Goal: Task Accomplishment & Management: Manage account settings

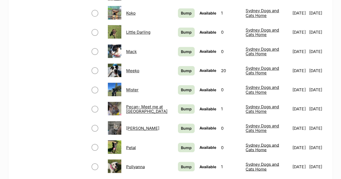
scroll to position [366, 0]
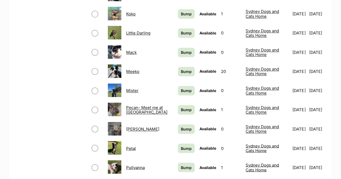
click at [131, 69] on link "Meeko" at bounding box center [132, 71] width 13 height 5
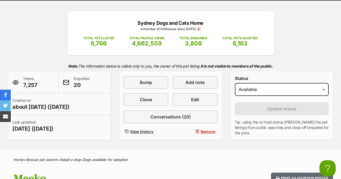
scroll to position [72, 0]
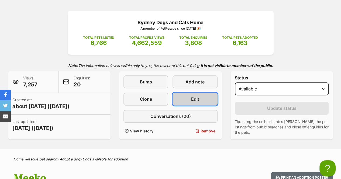
click at [193, 96] on span "Edit" at bounding box center [195, 99] width 8 height 6
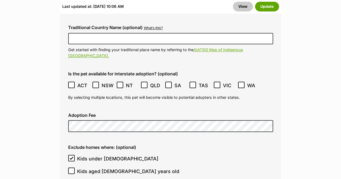
scroll to position [1462, 0]
click at [71, 83] on icon at bounding box center [71, 85] width 4 height 4
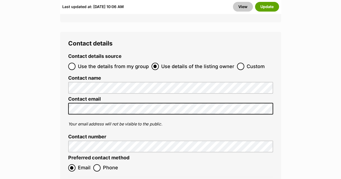
scroll to position [2244, 0]
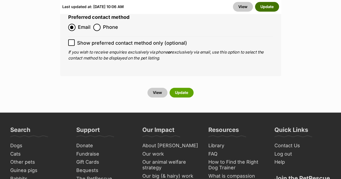
click at [268, 7] on button "Update" at bounding box center [267, 7] width 24 height 10
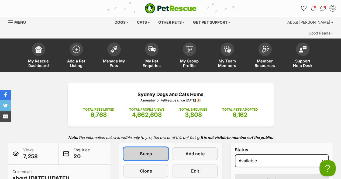
click at [149, 151] on span "Bump" at bounding box center [146, 154] width 12 height 6
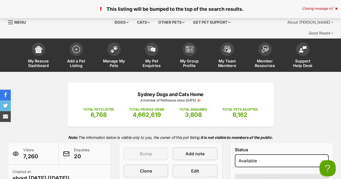
click at [299, 89] on div "Sydney Dogs and Cats Home A member of PetRescue since [DATE] 🎉 TOTAL PETS LISTE…" at bounding box center [170, 147] width 341 height 129
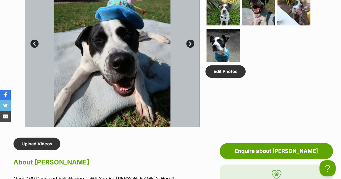
scroll to position [234, 0]
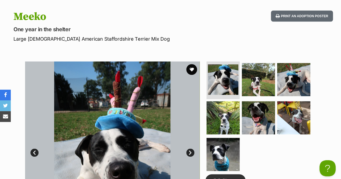
click at [0, 57] on div "Available 1 of 7 images 1 of 7 images 1 of 7 images 1 of 7 images 1 of 7 images…" at bounding box center [170, 144] width 341 height 183
